Goal: Find specific page/section: Find specific page/section

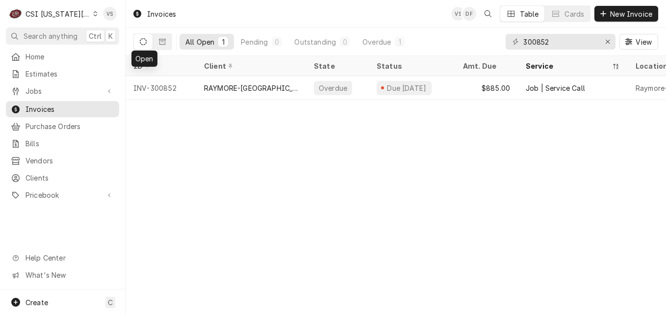
drag, startPoint x: 89, startPoint y: 12, endPoint x: 87, endPoint y: 20, distance: 8.1
click at [93, 12] on icon "Dynamic Content Wrapper" at bounding box center [95, 13] width 4 height 5
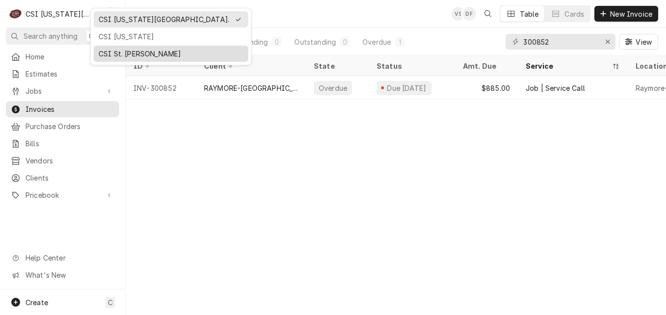
click at [132, 54] on div "CSI St. [PERSON_NAME]" at bounding box center [171, 54] width 145 height 10
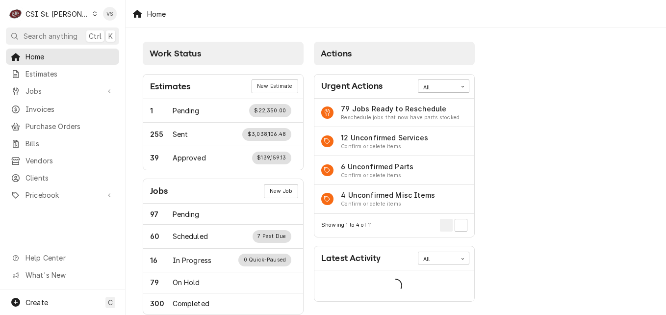
click at [45, 72] on span "Estimates" at bounding box center [70, 74] width 89 height 10
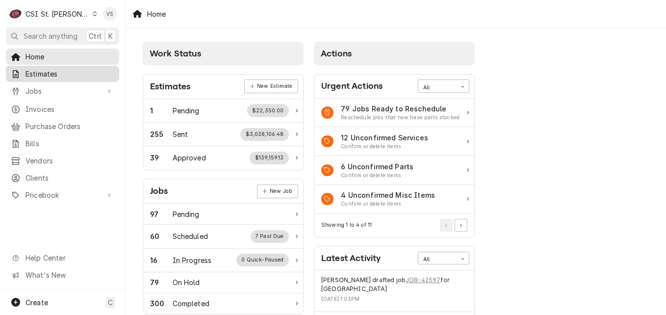
click at [53, 71] on span "Estimates" at bounding box center [70, 74] width 89 height 10
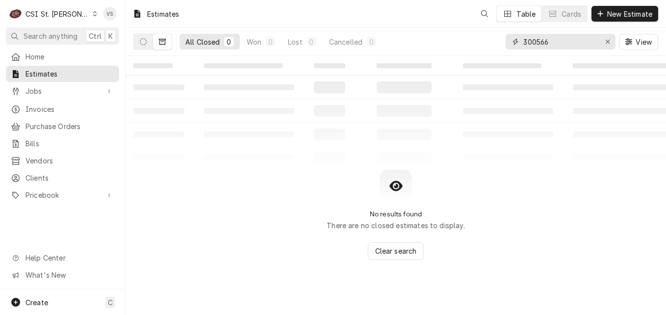
click at [555, 39] on input "300566" at bounding box center [560, 42] width 74 height 16
drag, startPoint x: 540, startPoint y: 39, endPoint x: 482, endPoint y: 44, distance: 58.5
click at [482, 44] on div "All Closed 0 Won 0 Lost 0 Cancelled 0 300566 View" at bounding box center [395, 41] width 525 height 27
type input "s"
type input "i"
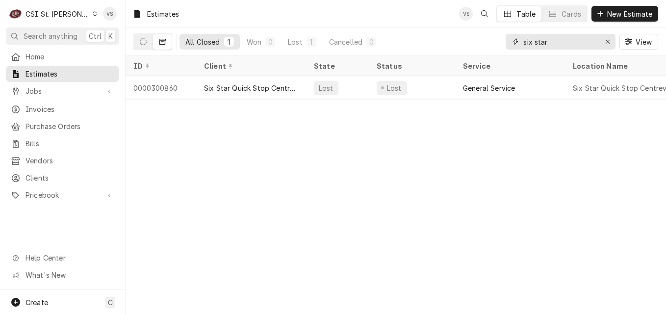
type input "six star"
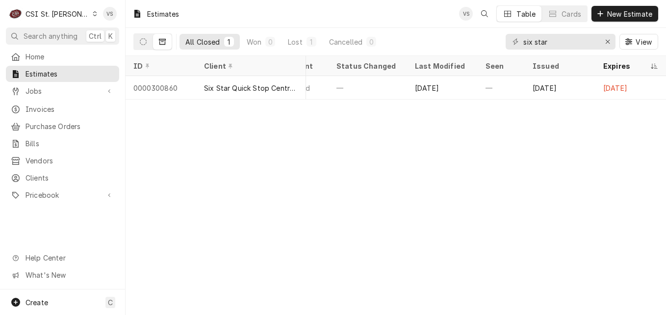
scroll to position [0, 313]
click at [141, 42] on icon "Dynamic Content Wrapper" at bounding box center [143, 41] width 7 height 7
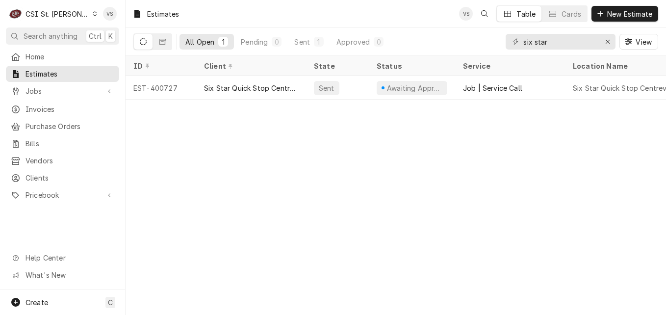
click at [322, 150] on div "Estimates VS Table Cards New Estimate All Open 1 Pending 0 Sent 1 Approved 0 si…" at bounding box center [396, 157] width 540 height 315
